Goal: Information Seeking & Learning: Compare options

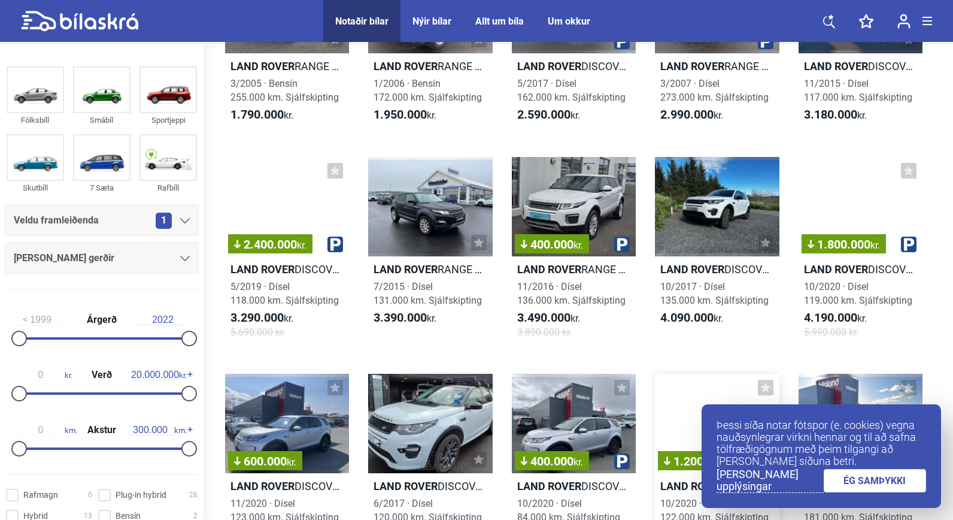
scroll to position [180, 0]
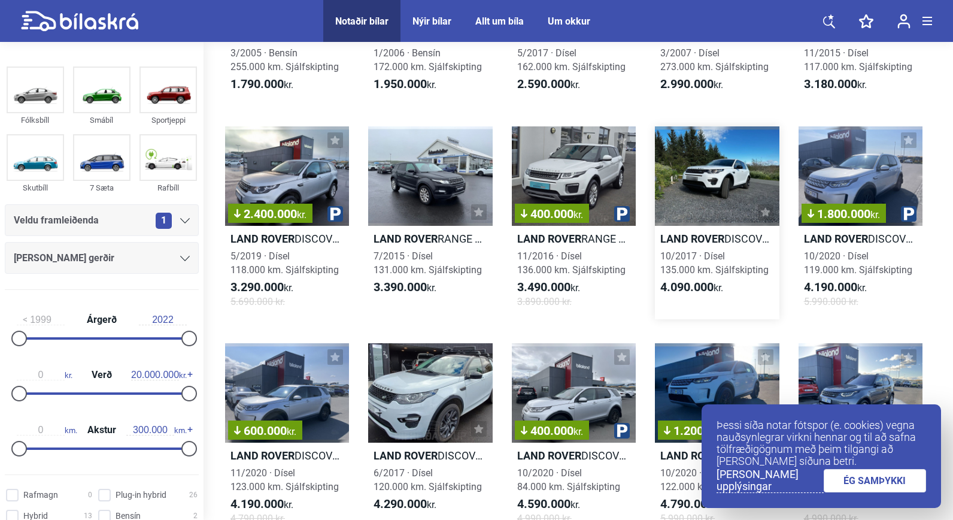
click at [732, 238] on h2 "Land Rover DISCOVERY SPORT PANORAMIC" at bounding box center [717, 239] width 124 height 14
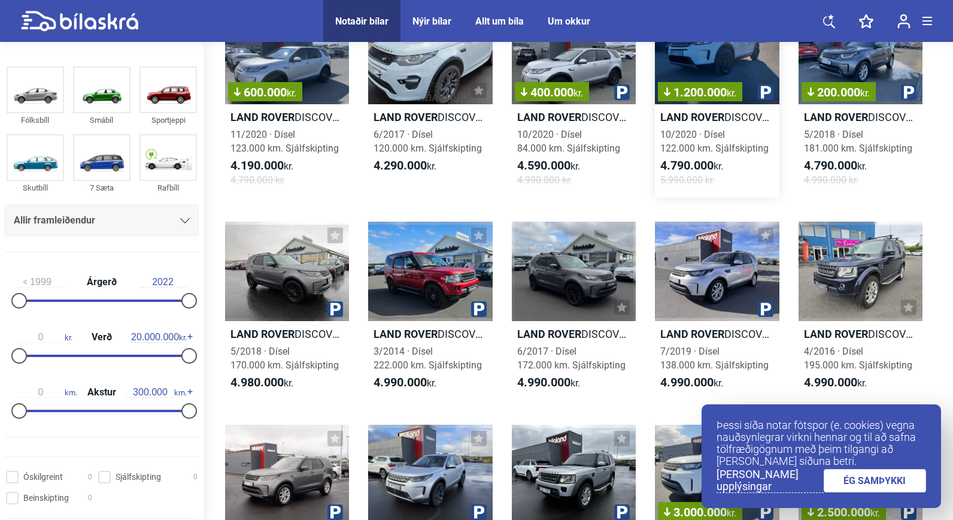
scroll to position [539, 0]
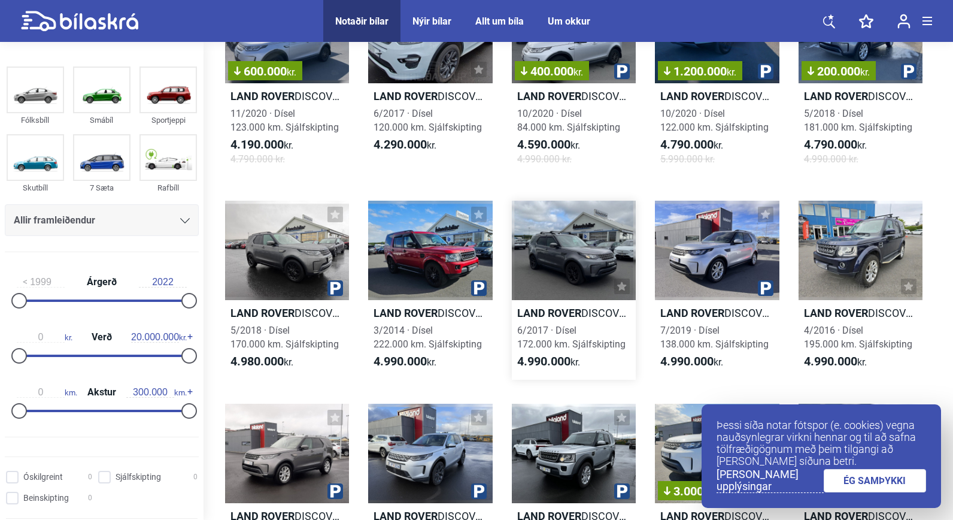
click at [600, 311] on h2 "Land Rover DISCOVERY 5 S" at bounding box center [574, 313] width 124 height 14
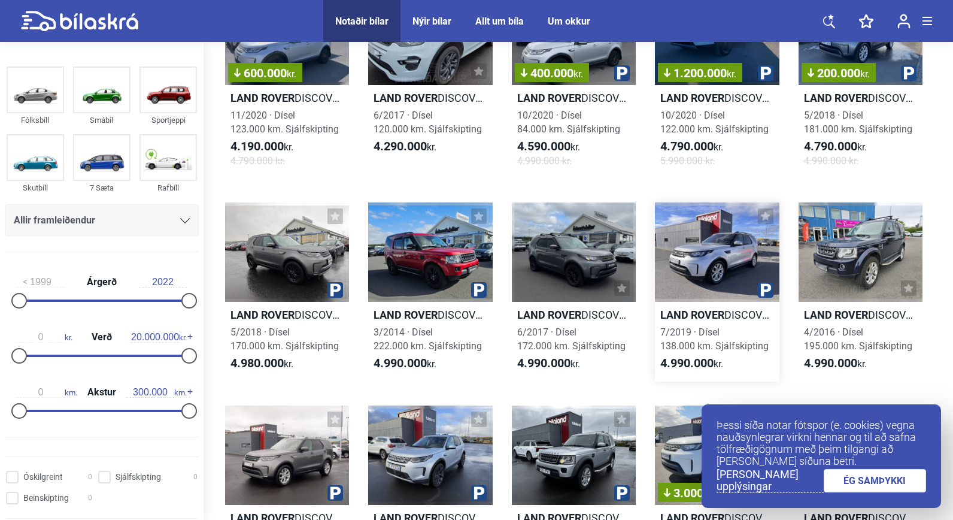
scroll to position [539, 0]
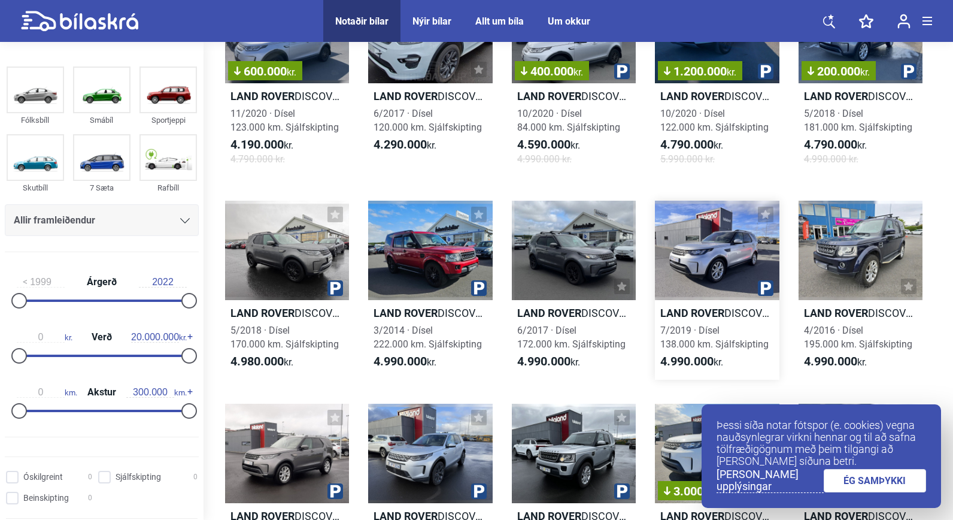
click at [708, 312] on b "Land Rover" at bounding box center [692, 313] width 64 height 13
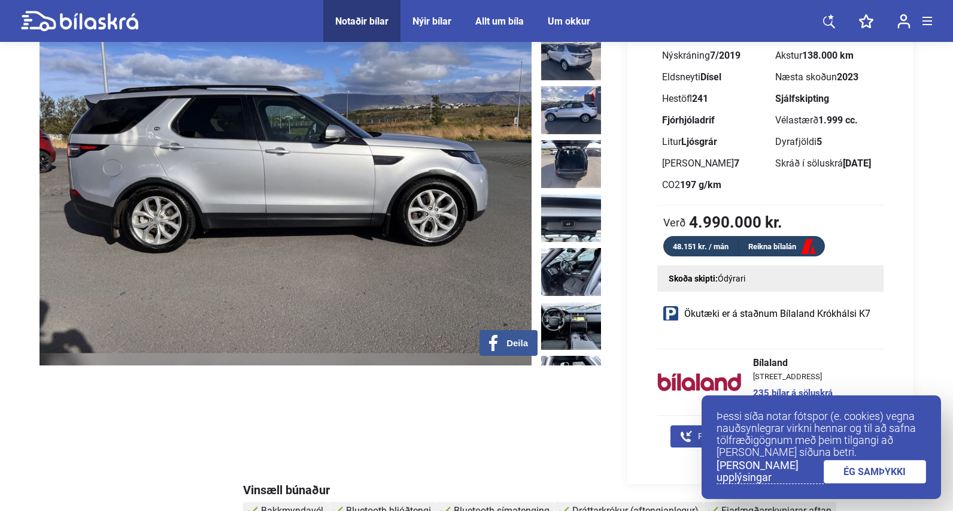
scroll to position [263, 0]
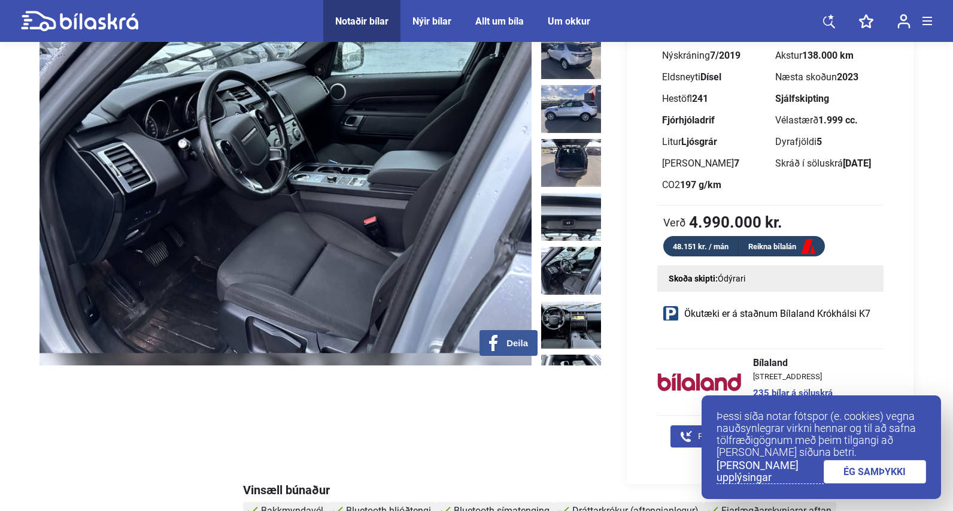
click at [578, 247] on img at bounding box center [571, 271] width 60 height 48
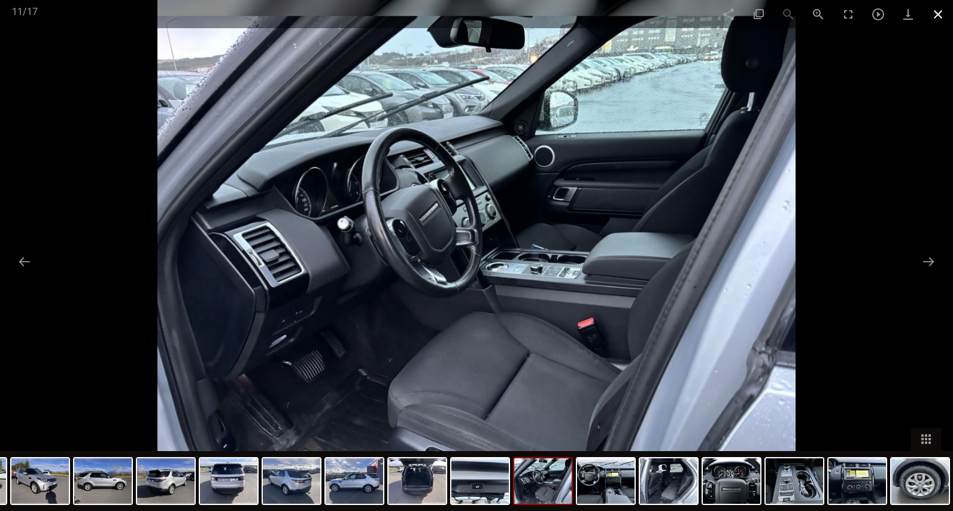
click at [938, 17] on span at bounding box center [938, 14] width 30 height 28
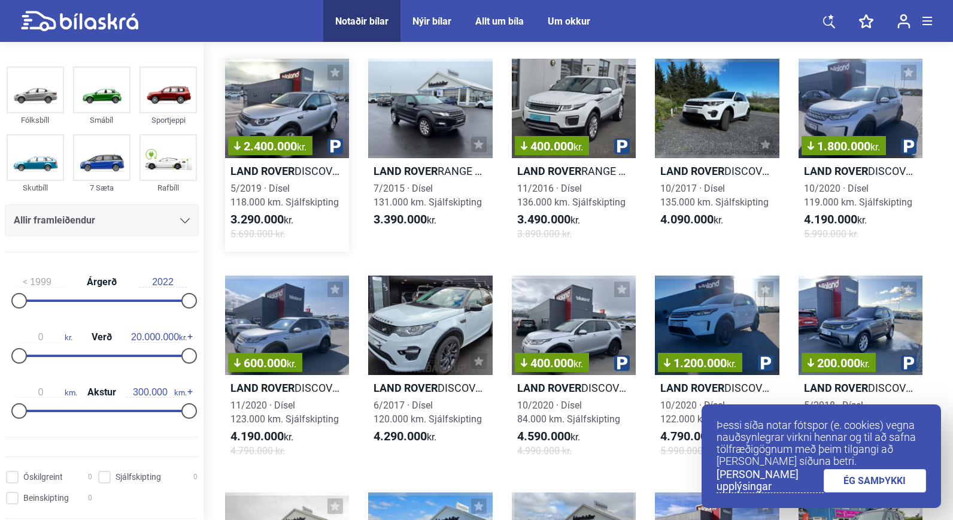
scroll to position [180, 0]
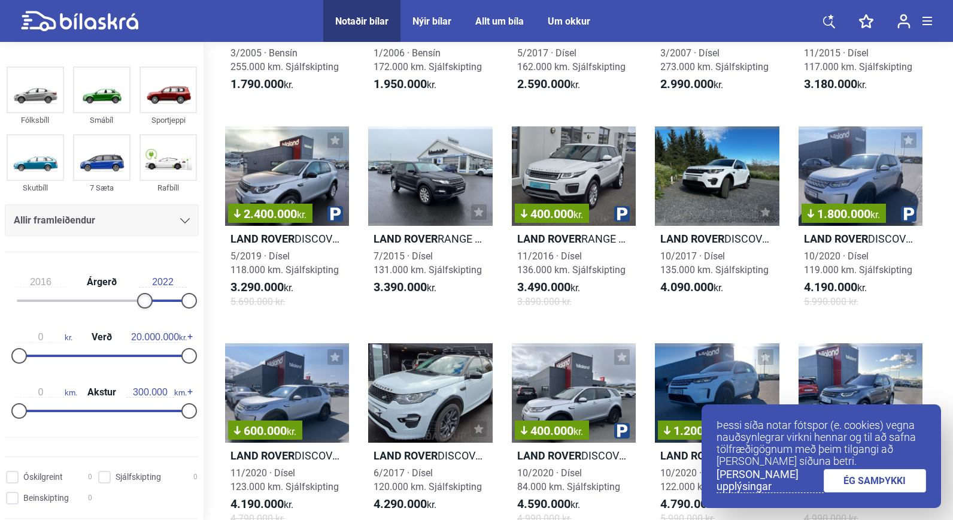
type input "2017"
drag, startPoint x: 19, startPoint y: 299, endPoint x: 147, endPoint y: 296, distance: 128.1
click at [147, 296] on div at bounding box center [152, 301] width 16 height 16
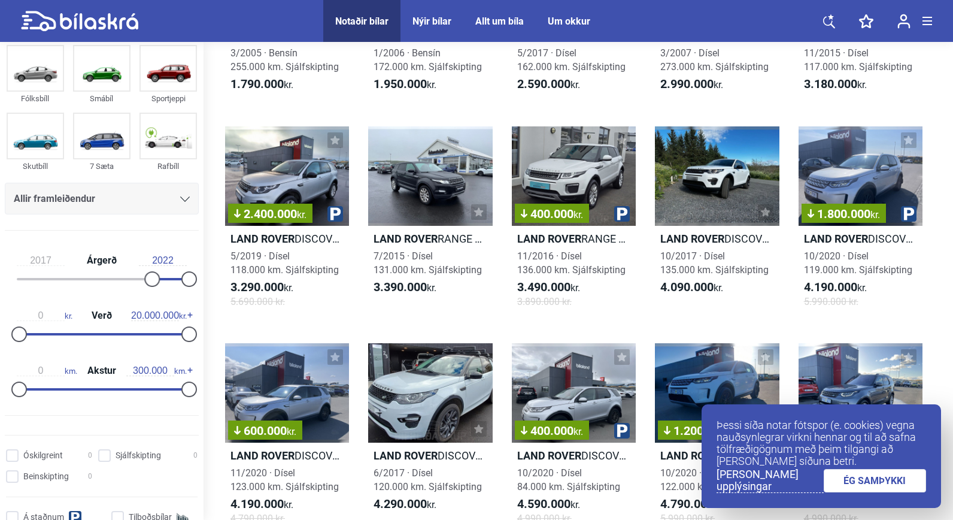
scroll to position [0, 0]
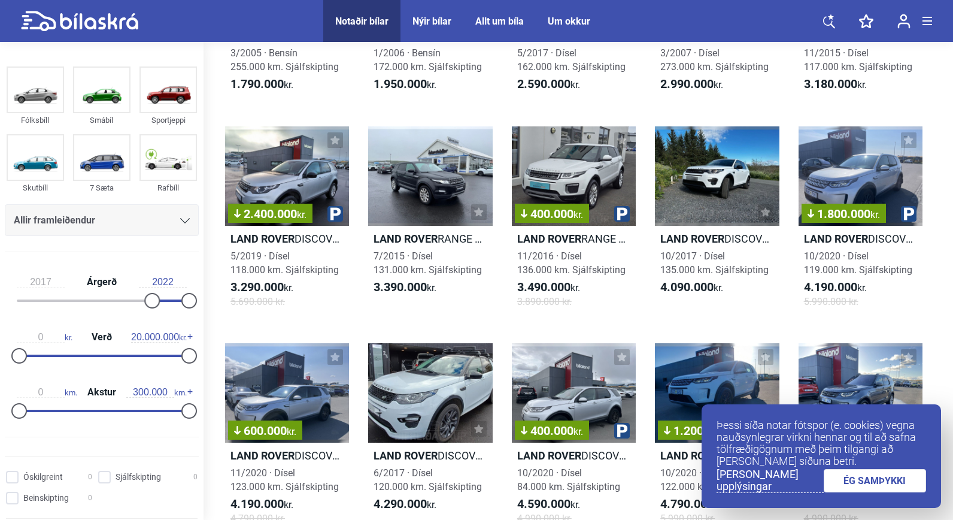
click at [184, 18] on div "Notaðir bílar Nýir bílar Allt um bíla Um okkur Notaðir bílar Nýir bílar Allt um…" at bounding box center [476, 21] width 911 height 42
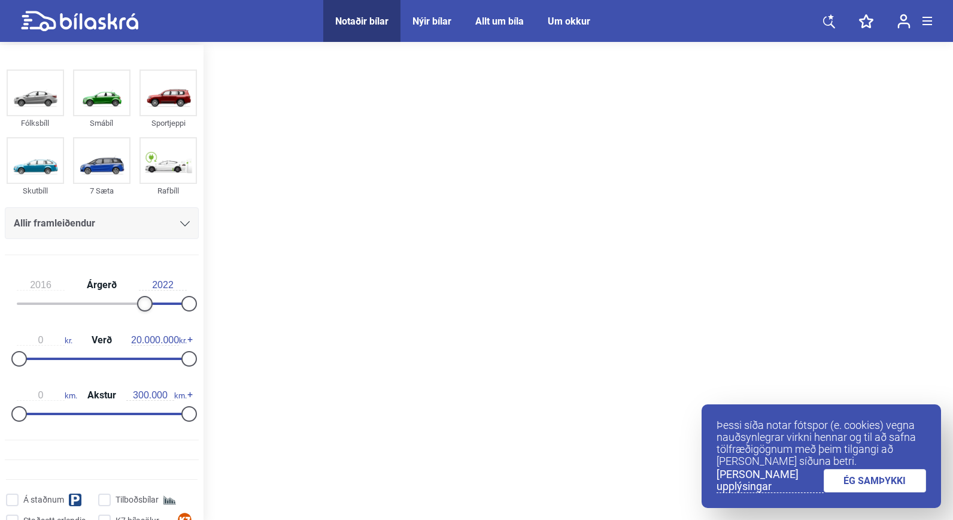
type input "2017"
drag, startPoint x: 17, startPoint y: 304, endPoint x: 145, endPoint y: 300, distance: 128.8
click at [145, 300] on div at bounding box center [152, 304] width 16 height 16
click at [767, 478] on link "[PERSON_NAME] upplýsingar" at bounding box center [770, 480] width 107 height 25
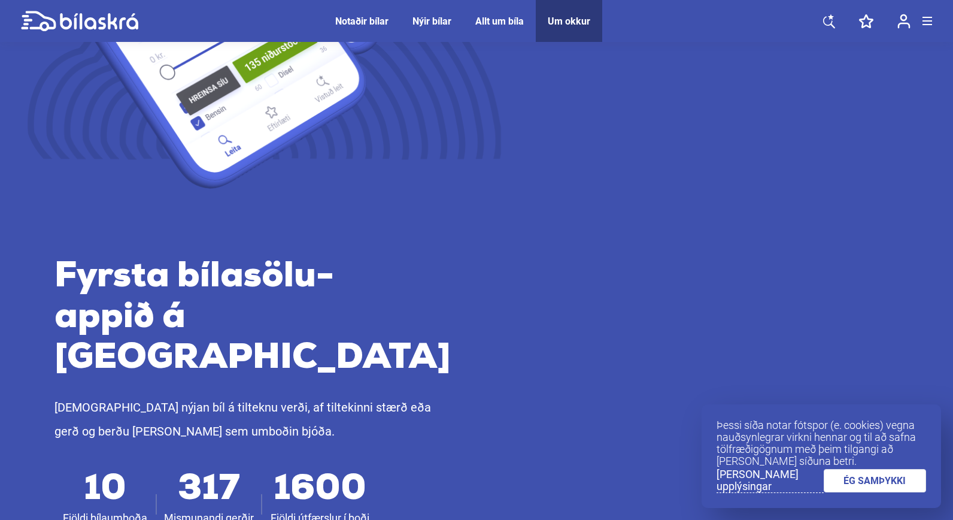
scroll to position [383, 0]
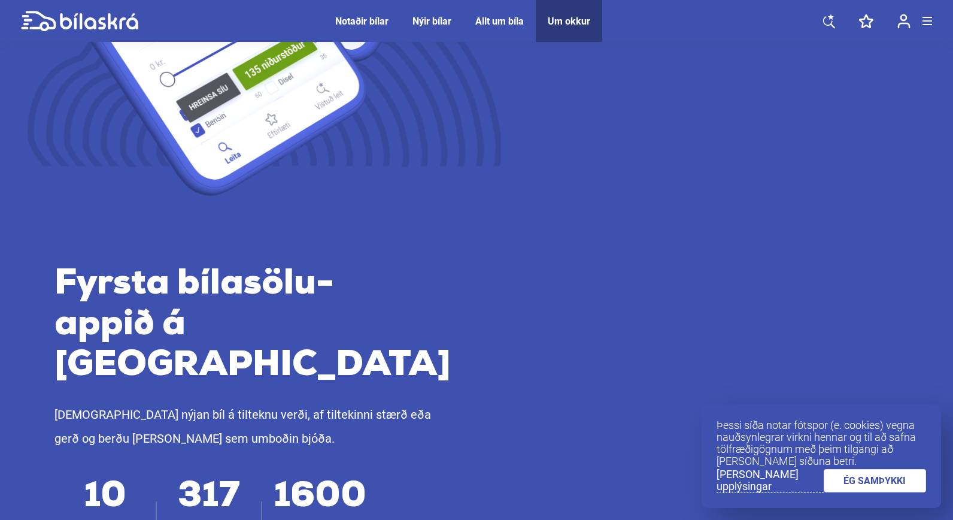
click at [759, 481] on link "[PERSON_NAME] upplýsingar" at bounding box center [770, 480] width 107 height 25
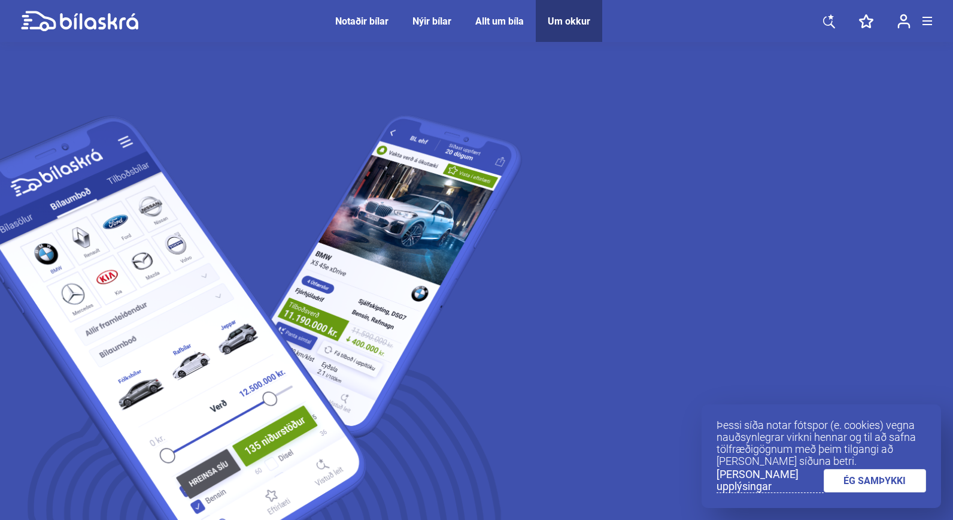
scroll to position [0, 0]
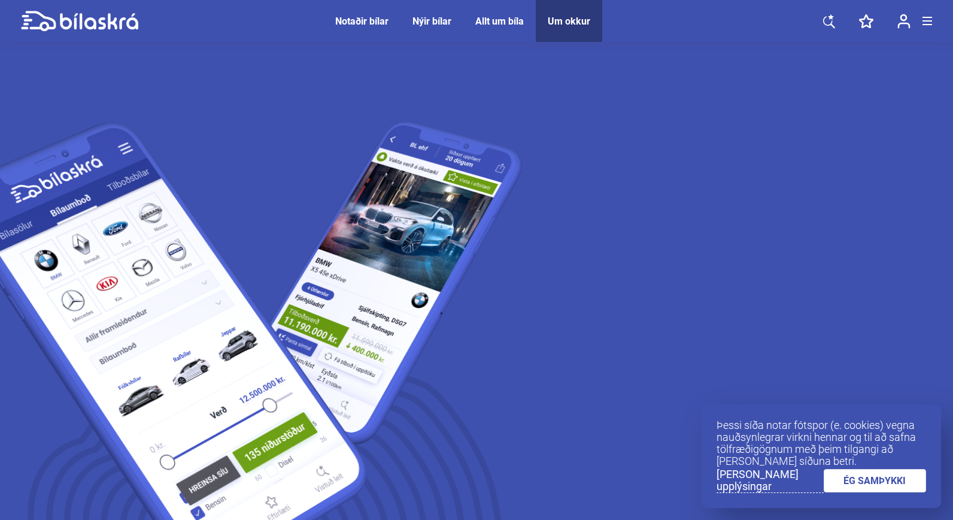
click at [445, 23] on div "Nýir bílar" at bounding box center [431, 21] width 39 height 11
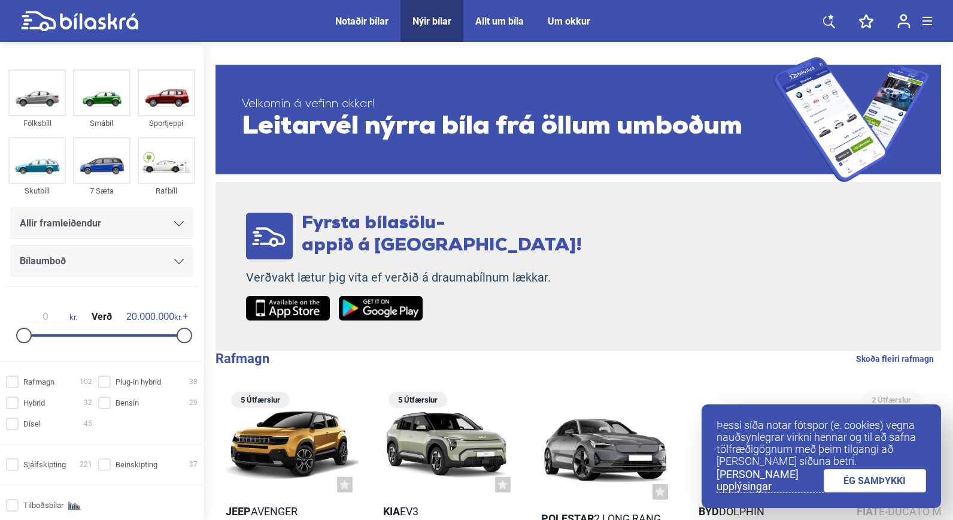
click at [372, 23] on div "Notaðir bílar" at bounding box center [361, 21] width 53 height 11
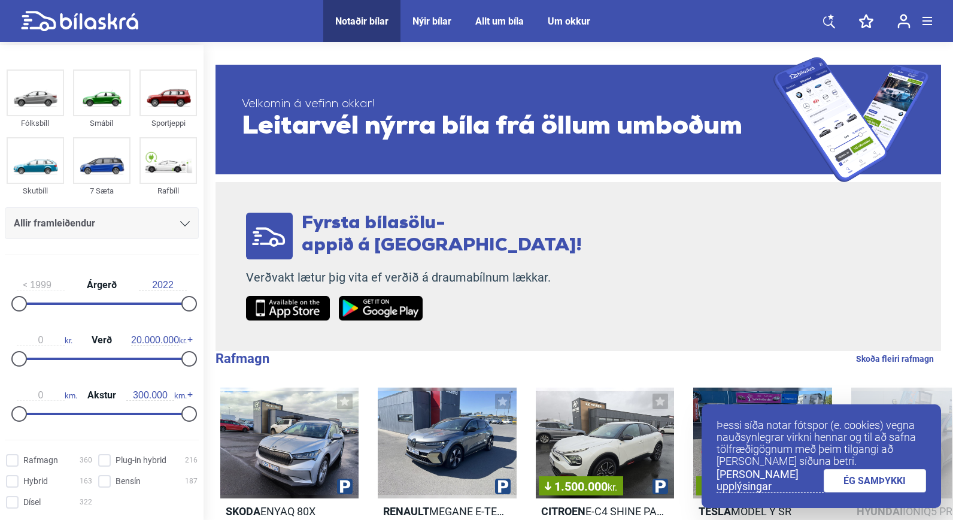
click at [129, 226] on div "Allir framleiðendur" at bounding box center [102, 223] width 176 height 17
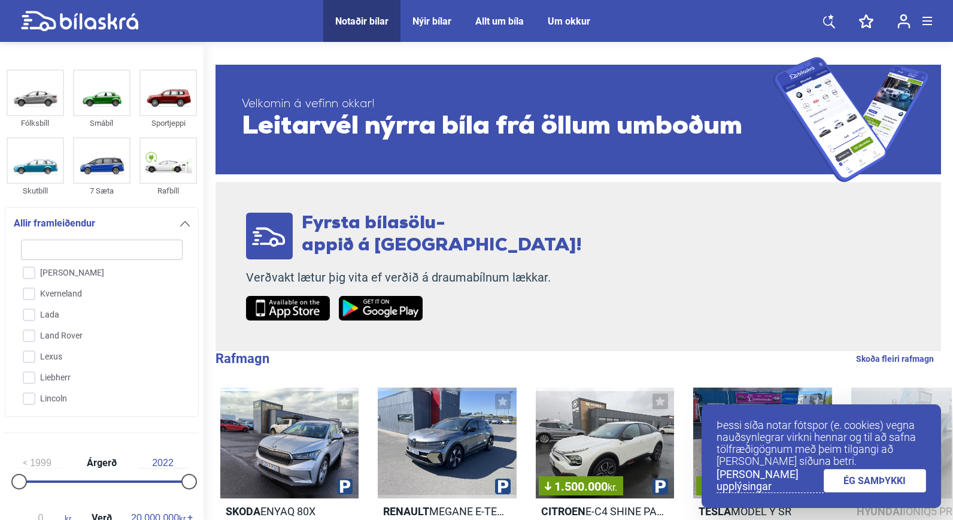
scroll to position [1593, 0]
click at [30, 275] on input "Land Rover" at bounding box center [94, 276] width 163 height 21
checkbox input "true"
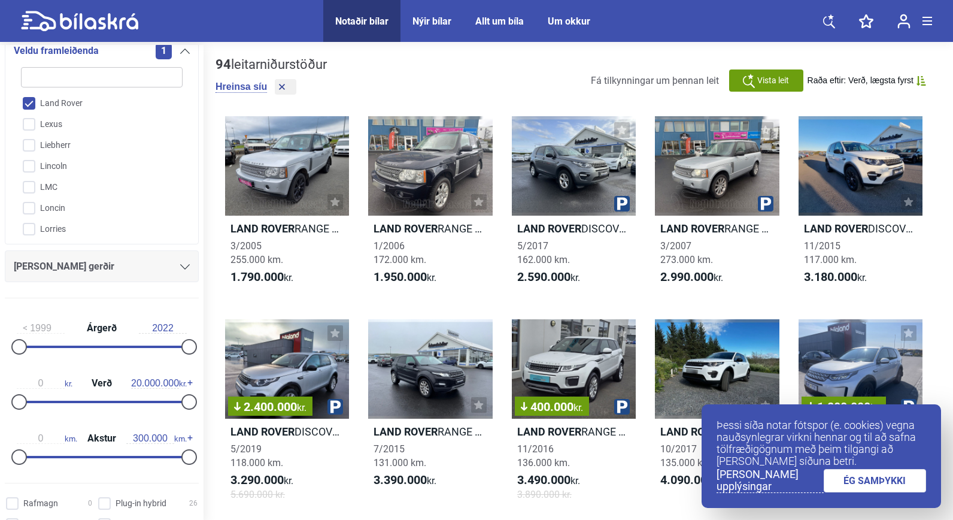
scroll to position [180, 0]
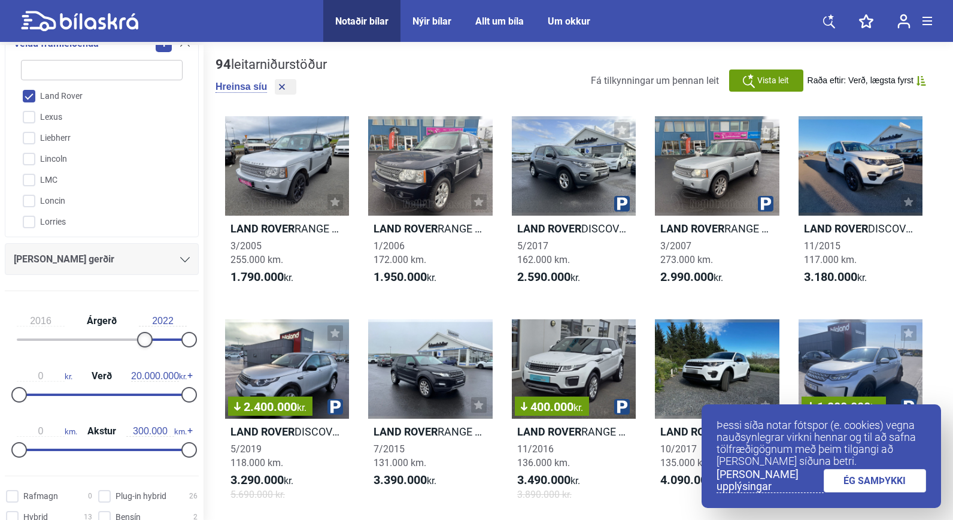
type input "2017"
drag, startPoint x: 23, startPoint y: 341, endPoint x: 150, endPoint y: 342, distance: 127.5
click at [150, 342] on div at bounding box center [152, 340] width 16 height 16
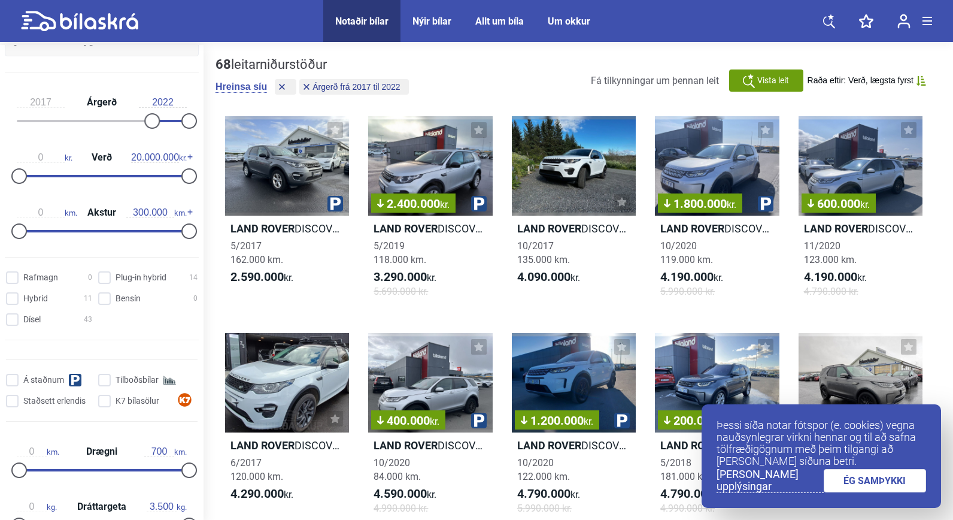
scroll to position [419, 0]
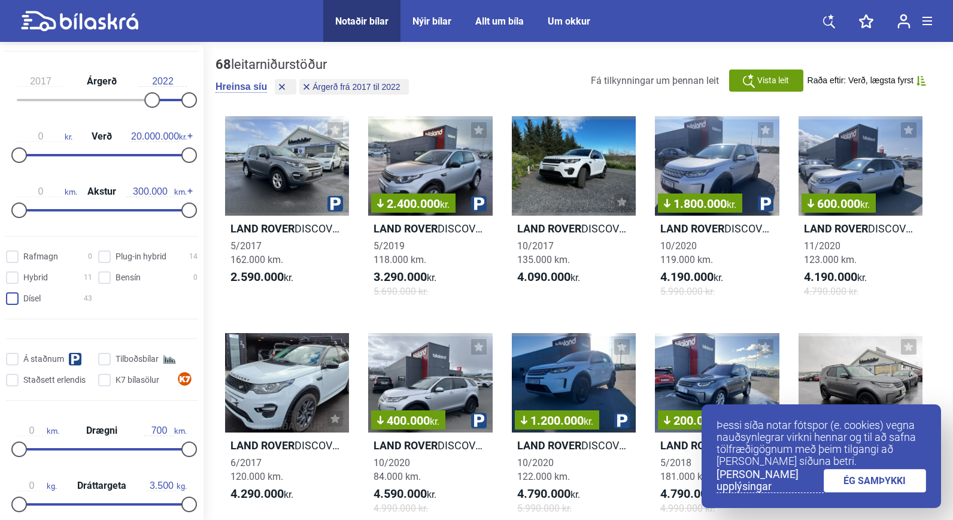
click at [16, 299] on input "Dísel 43" at bounding box center [51, 299] width 86 height 13
checkbox input "true"
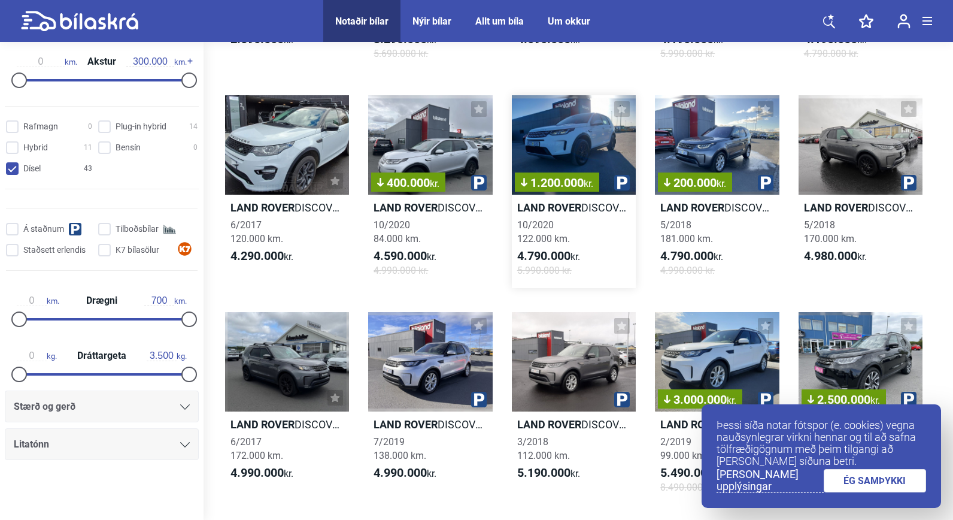
scroll to position [239, 0]
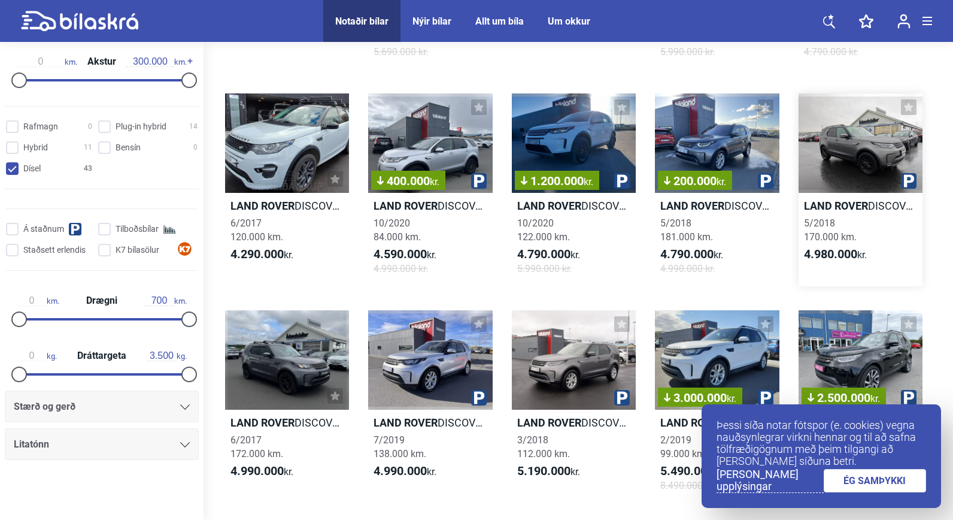
click at [848, 223] on div "5/2018 170.000 km." at bounding box center [861, 230] width 124 height 28
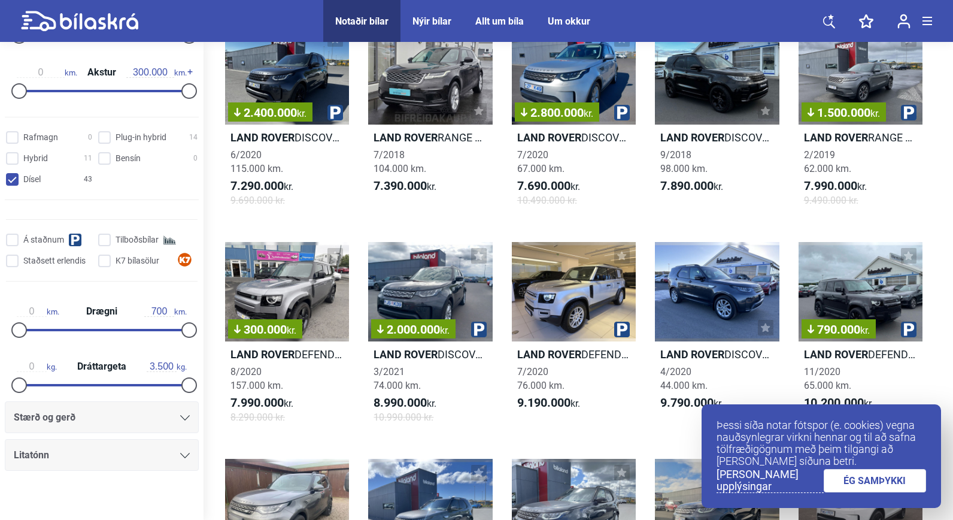
scroll to position [368, 0]
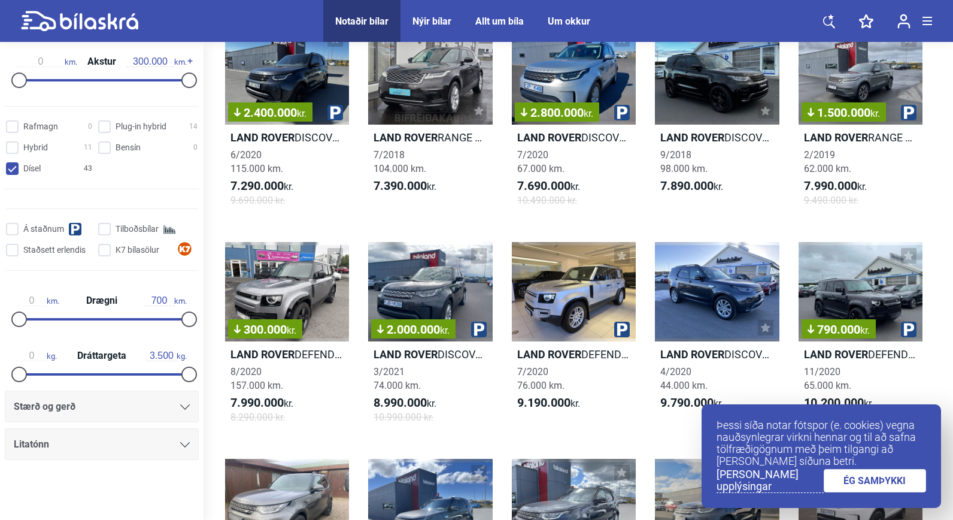
click at [173, 407] on div "Stærð og gerð" at bounding box center [102, 406] width 176 height 17
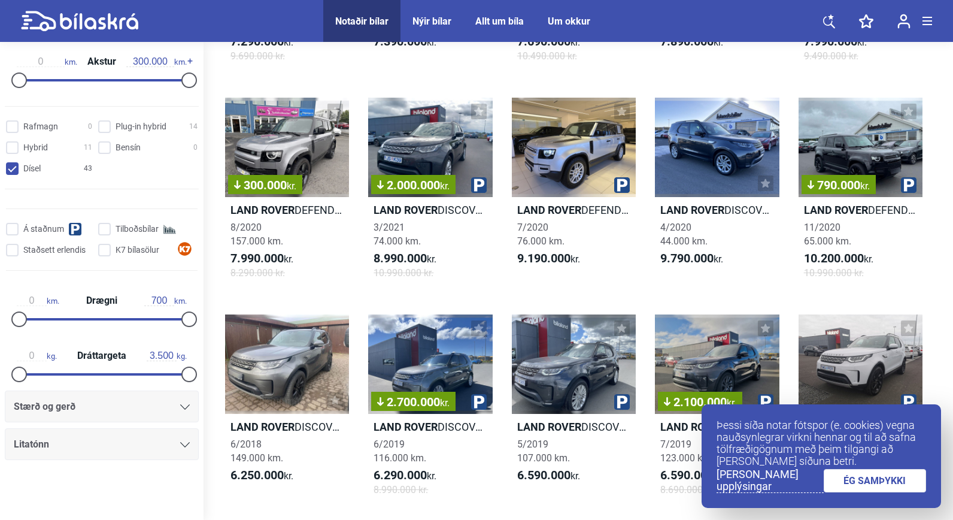
scroll to position [1557, 0]
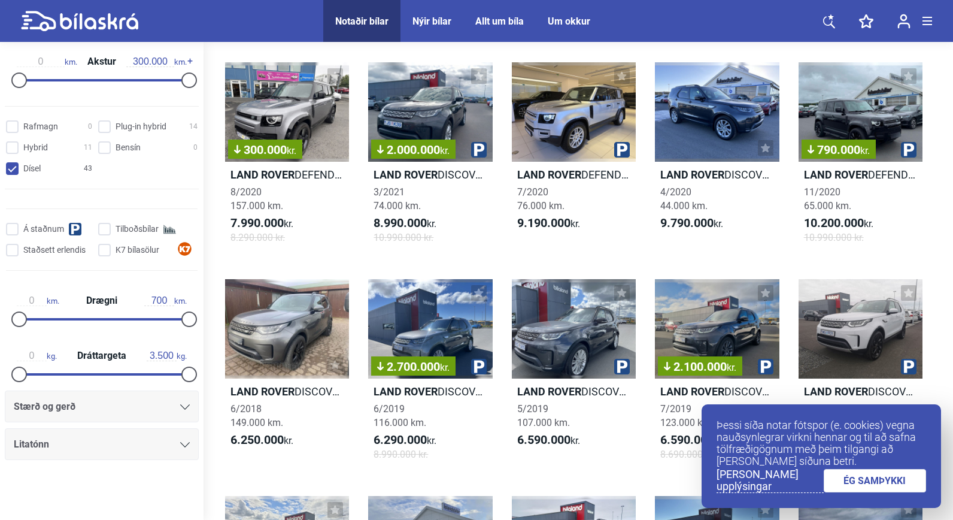
click at [180, 405] on icon at bounding box center [185, 406] width 10 height 5
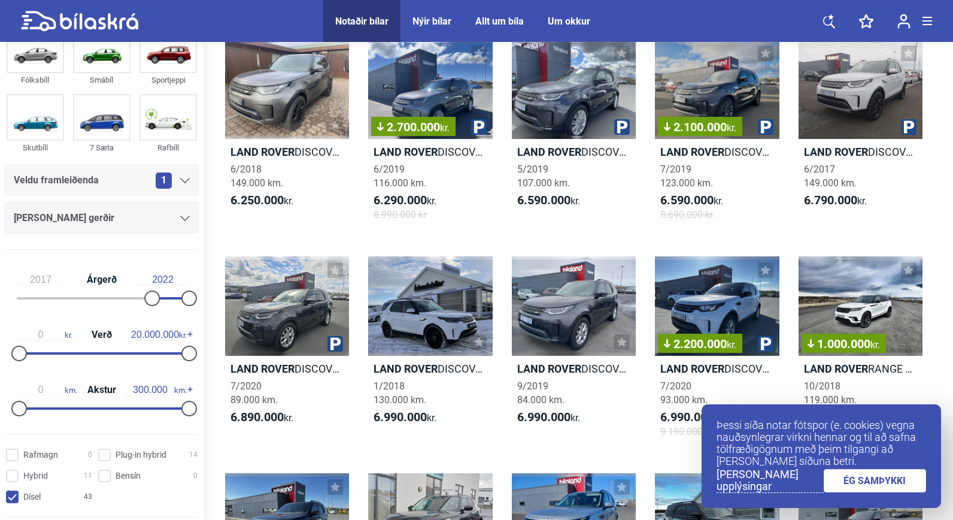
scroll to position [60, 0]
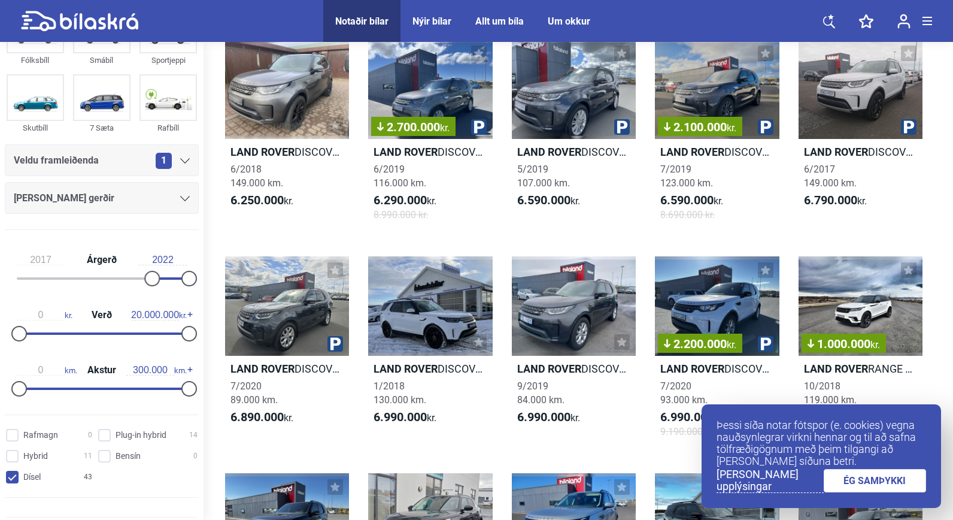
click at [174, 198] on div "[PERSON_NAME] gerðir" at bounding box center [102, 198] width 176 height 17
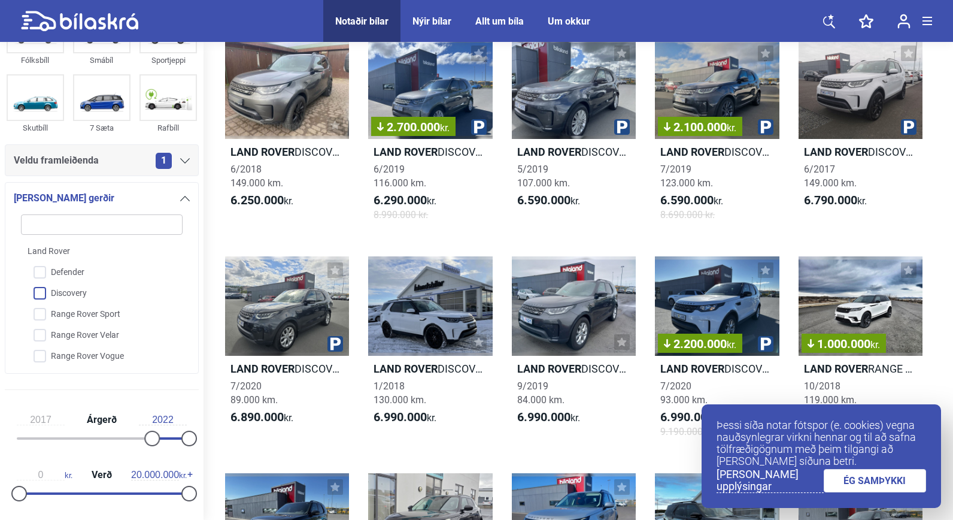
click at [43, 288] on input "Discovery" at bounding box center [94, 293] width 163 height 21
checkbox input "true"
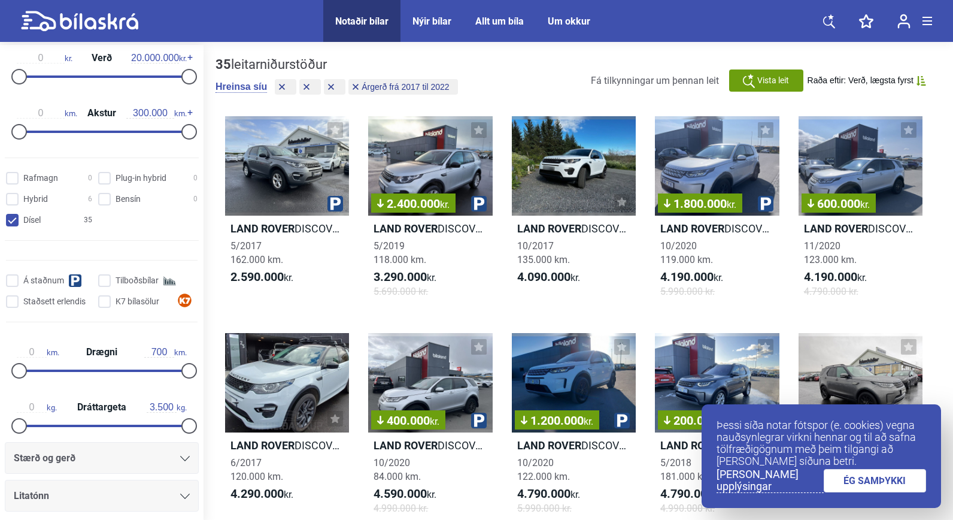
scroll to position [528, 0]
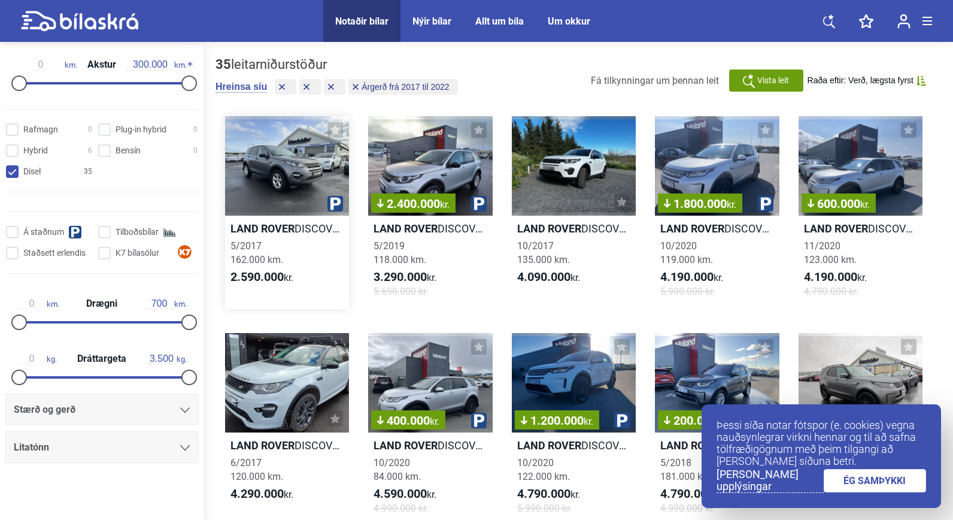
click at [309, 231] on h2 "Land Rover DISCOVERY SPORT SE" at bounding box center [287, 229] width 124 height 14
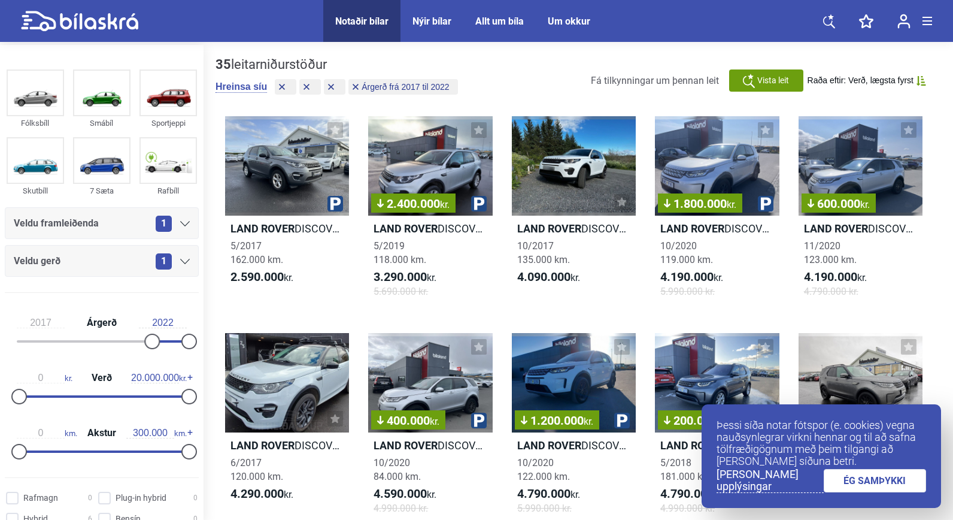
click at [180, 260] on icon at bounding box center [185, 261] width 10 height 5
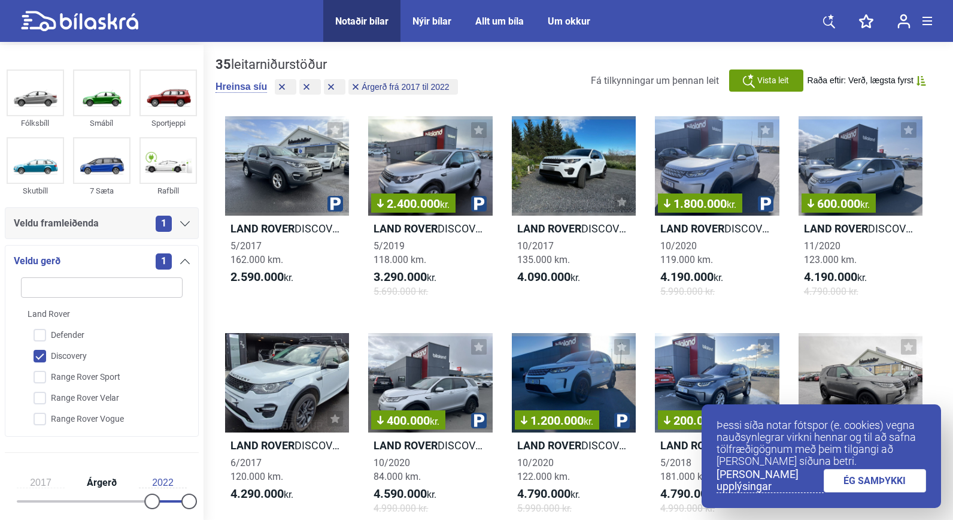
click at [180, 260] on icon at bounding box center [185, 261] width 10 height 5
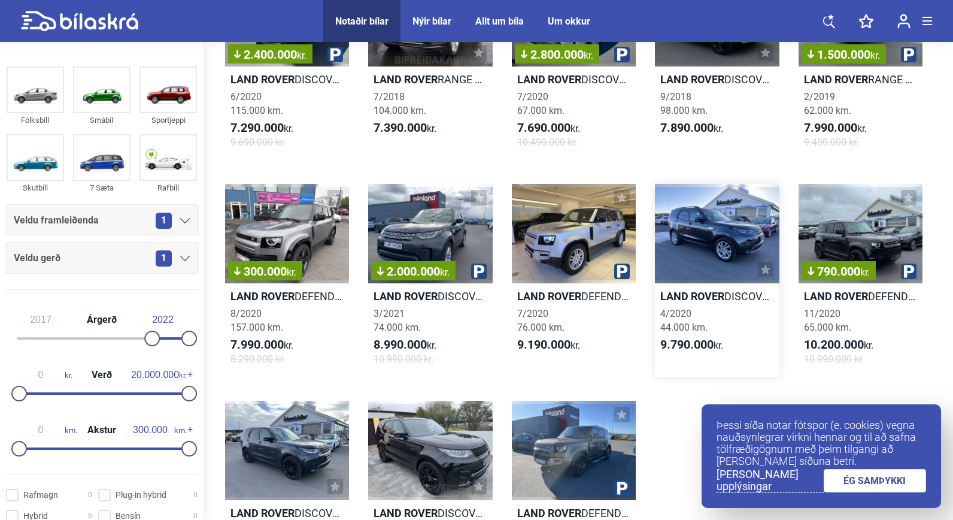
scroll to position [2213, 0]
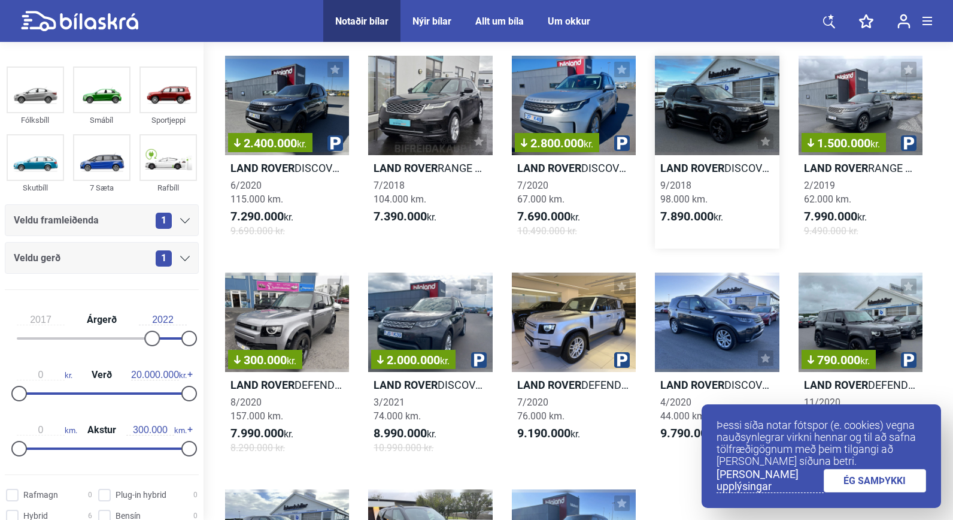
click at [733, 166] on h2 "Land Rover DISCOVERY 5 SE 33" at bounding box center [717, 168] width 124 height 14
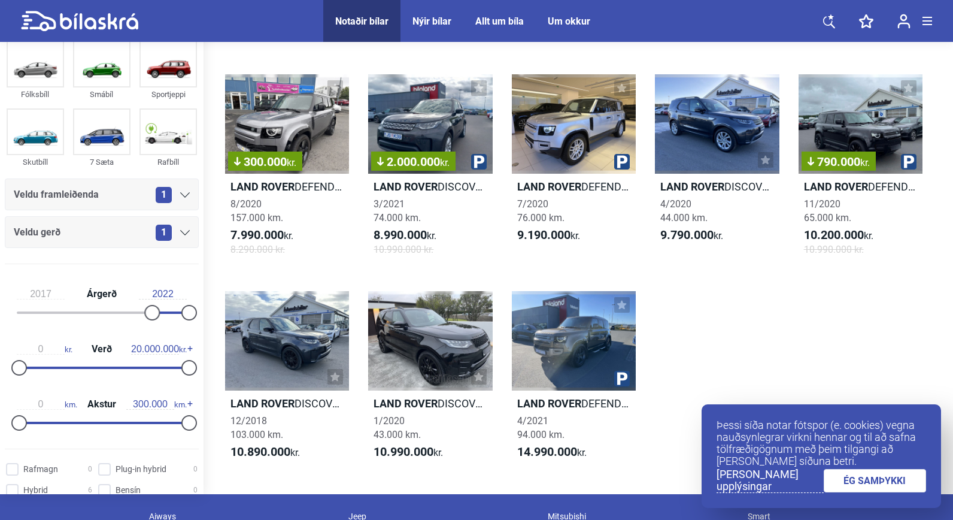
scroll to position [2393, 0]
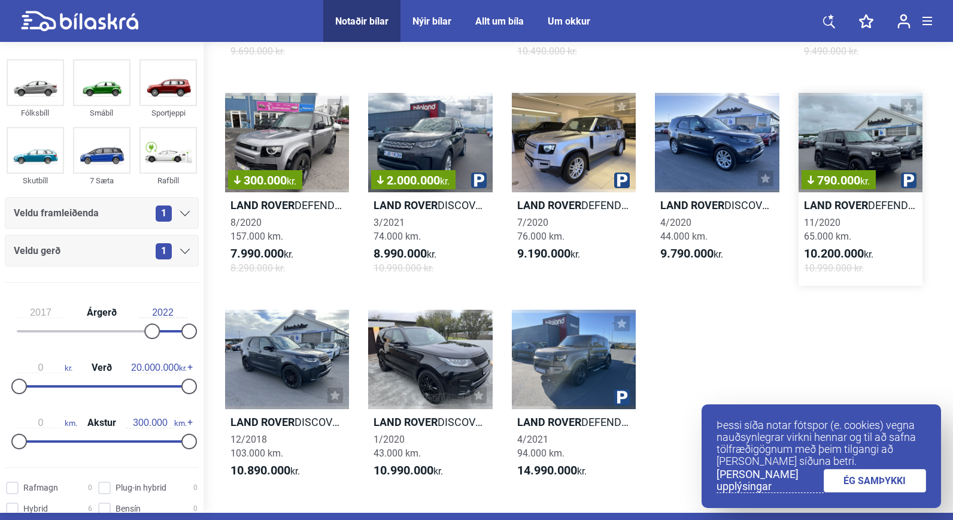
click at [877, 205] on h2 "Land Rover DEFENDER S 240D BLACK PACK" at bounding box center [861, 205] width 124 height 14
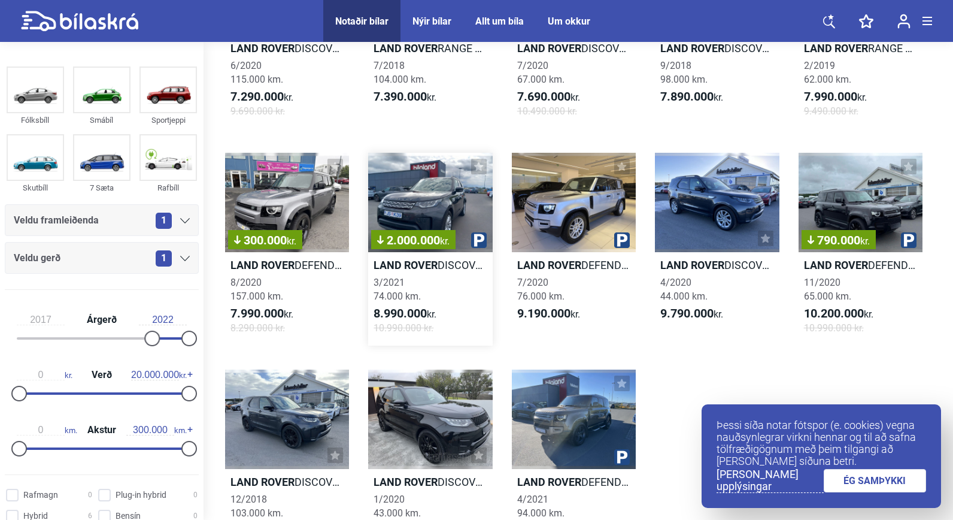
click at [445, 265] on h2 "Land Rover DISCOVERY 5 HSE" at bounding box center [430, 265] width 124 height 14
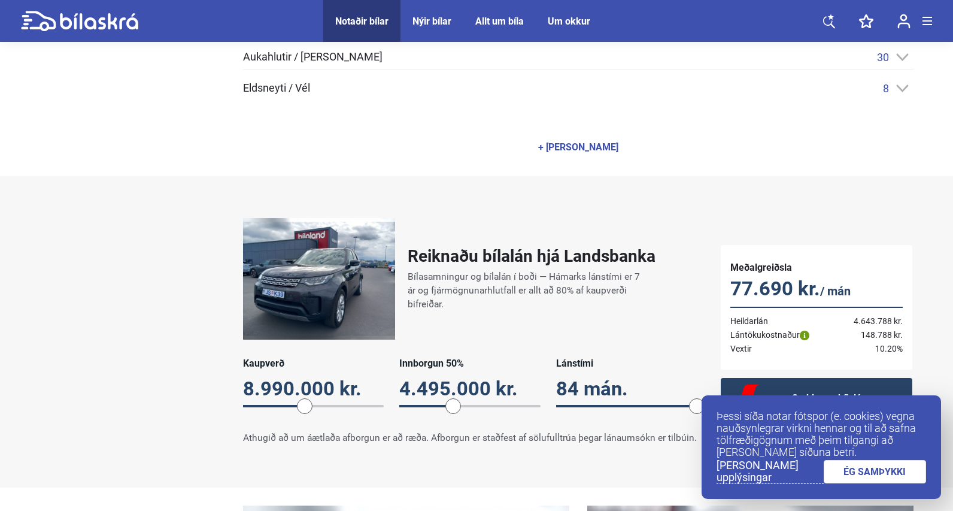
scroll to position [838, 0]
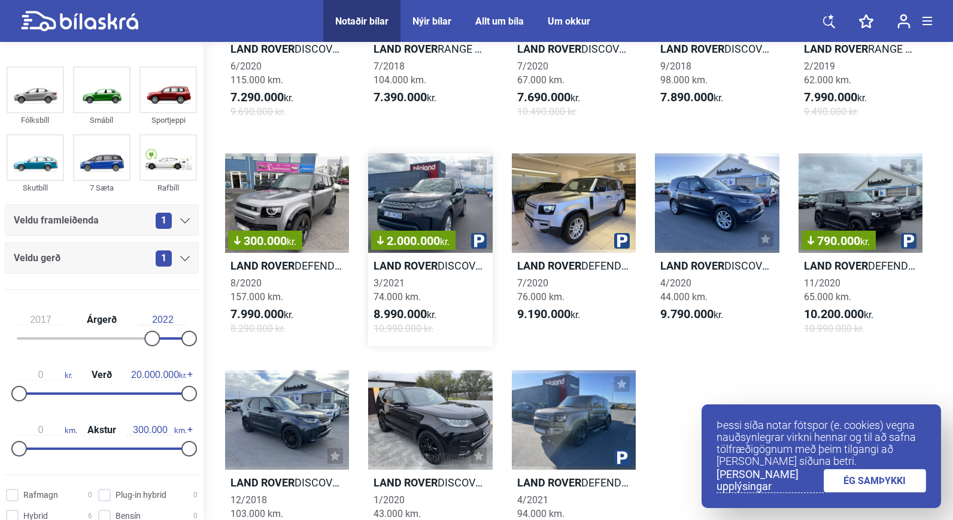
scroll to position [2333, 0]
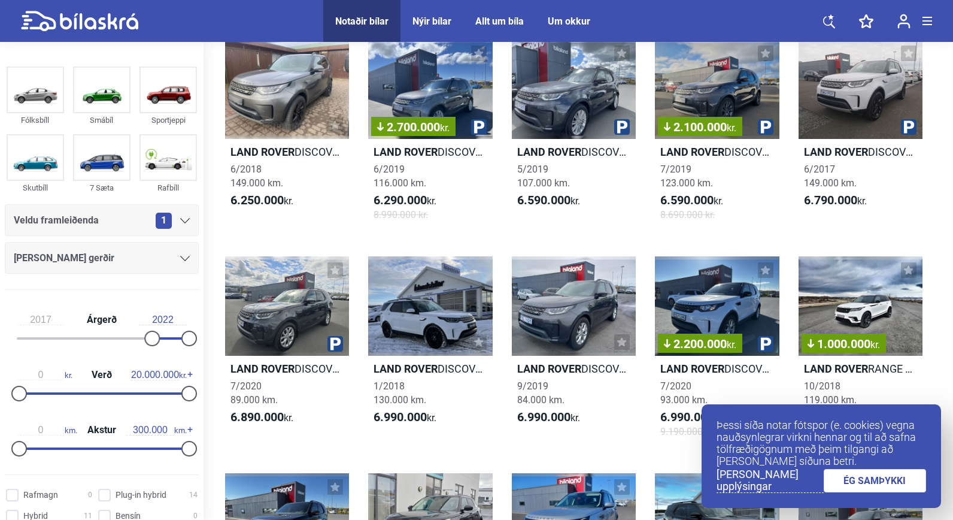
checkbox input "false"
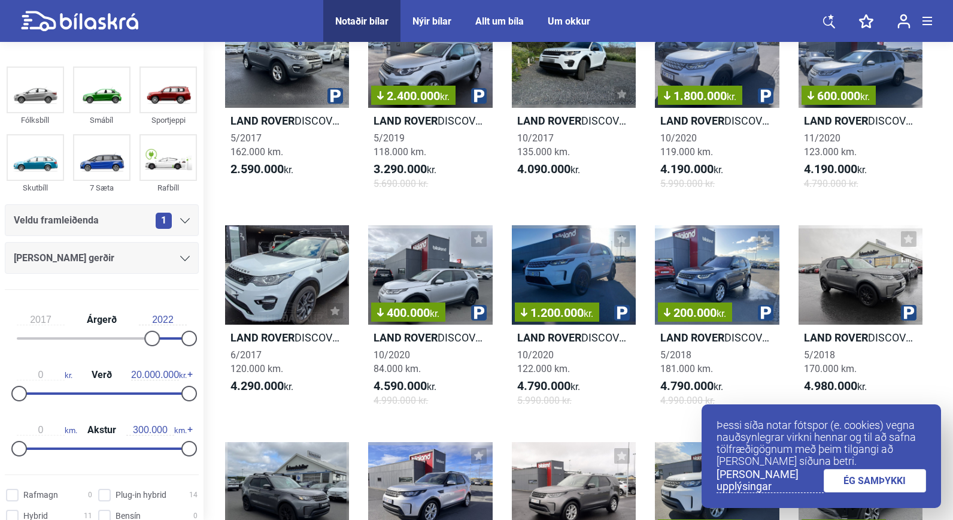
type input "1999"
